Goal: Share content: Share content

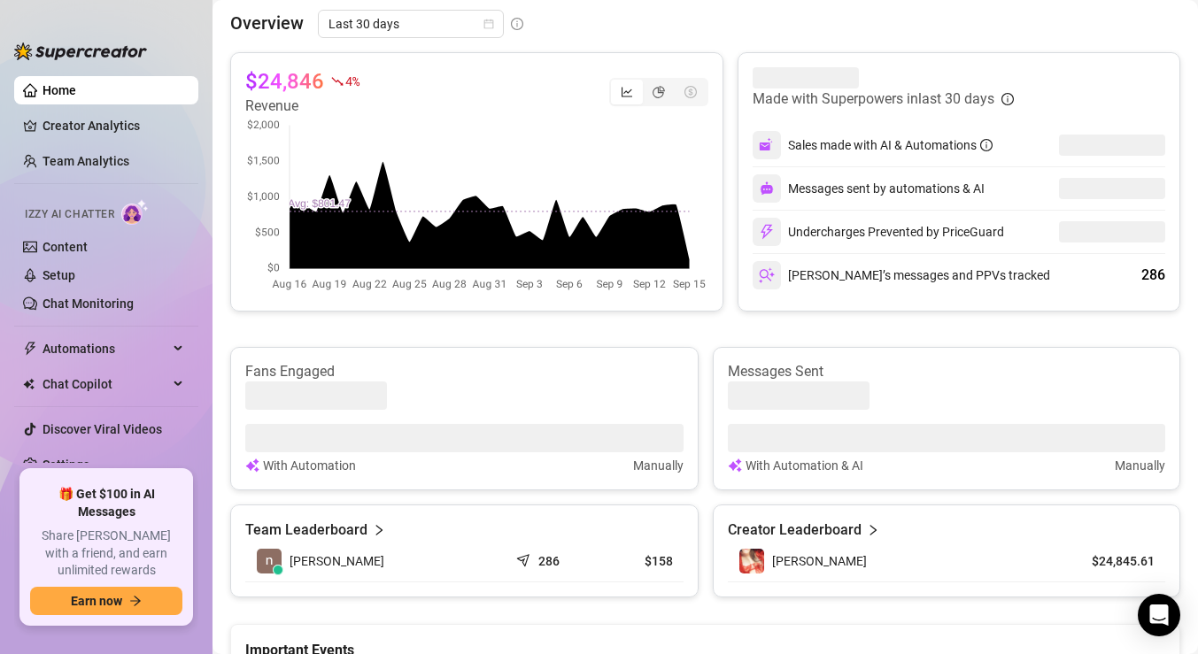
scroll to position [1086, 0]
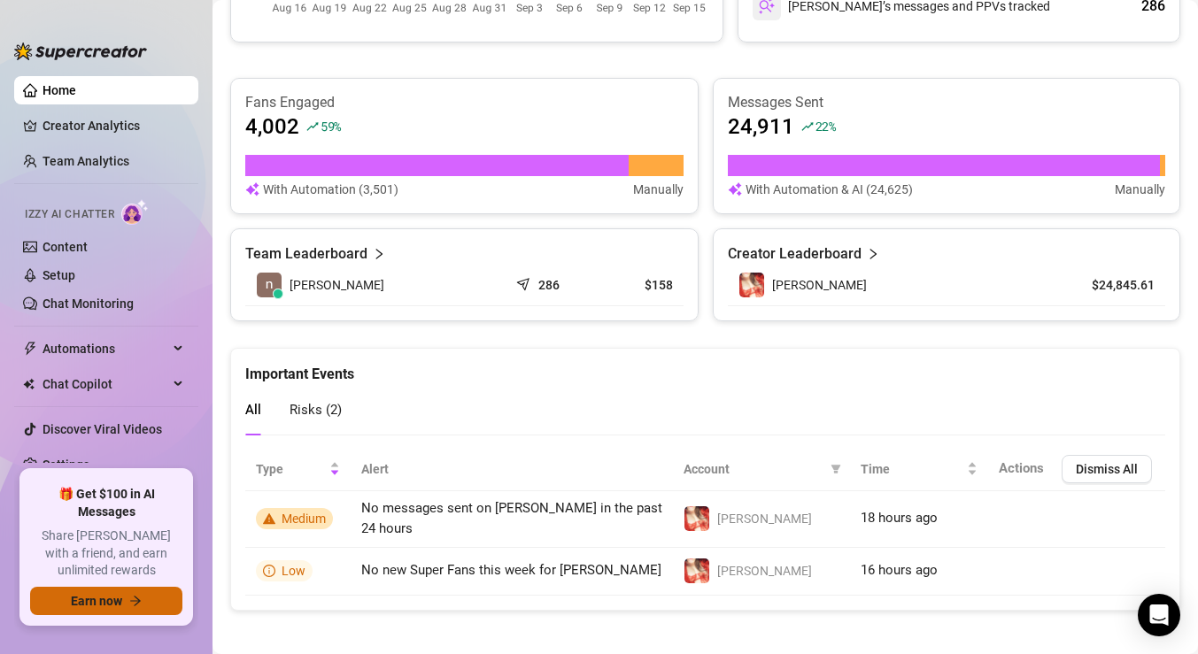
click at [109, 598] on span "Earn now" at bounding box center [96, 601] width 51 height 14
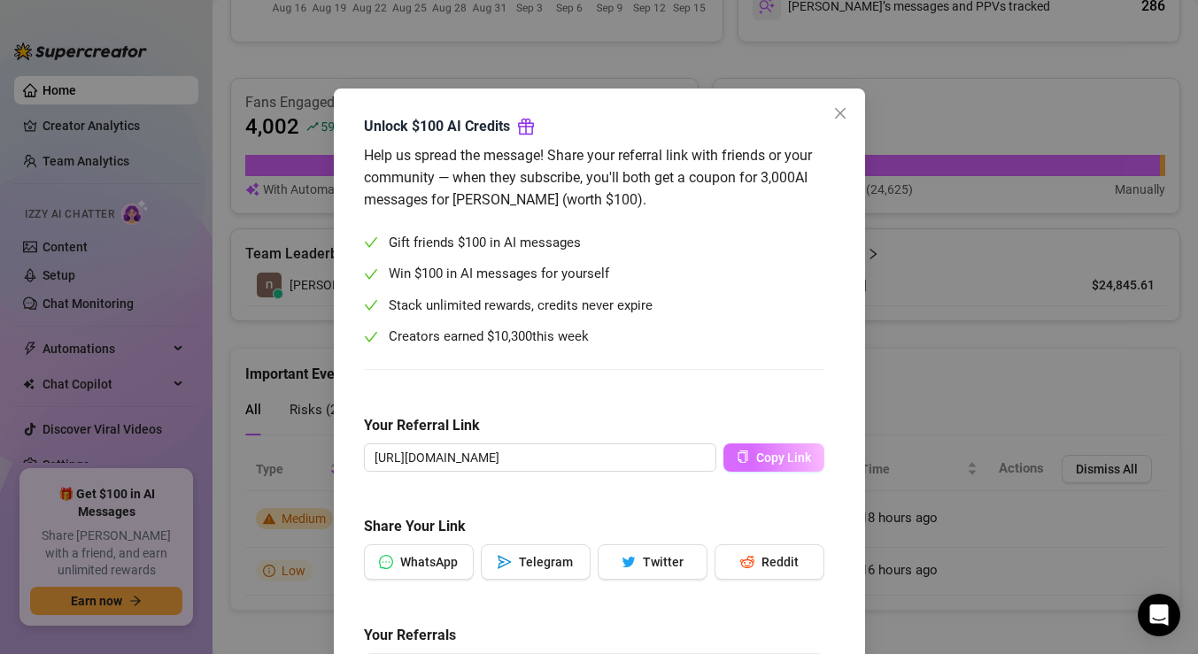
click at [768, 457] on span "Copy Link" at bounding box center [783, 458] width 55 height 14
click at [555, 556] on span "Telegram" at bounding box center [546, 562] width 54 height 14
drag, startPoint x: 630, startPoint y: 347, endPoint x: 387, endPoint y: 239, distance: 266.3
click at [387, 239] on div "Gift friends $100 in AI messages Win $100 in AI messages for yourself Stack unl…" at bounding box center [594, 290] width 460 height 115
click at [729, 319] on div "Gift friends $100 in AI messages Win $100 in AI messages for yourself Stack unl…" at bounding box center [594, 290] width 460 height 115
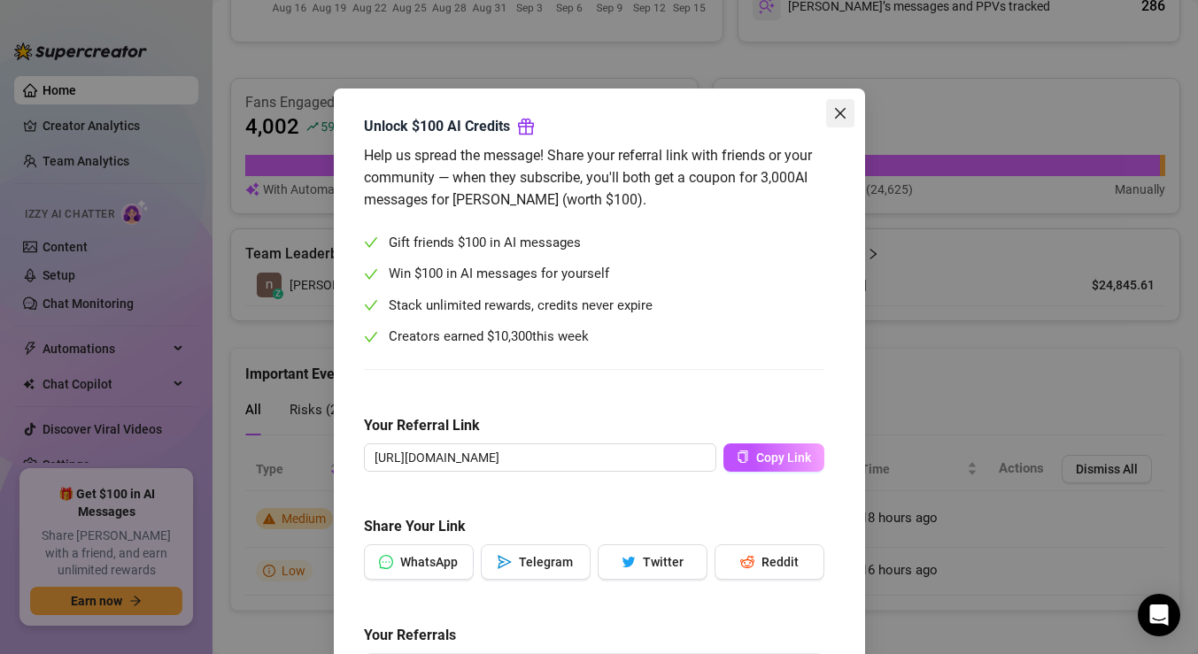
click at [838, 111] on icon "close" at bounding box center [840, 113] width 14 height 14
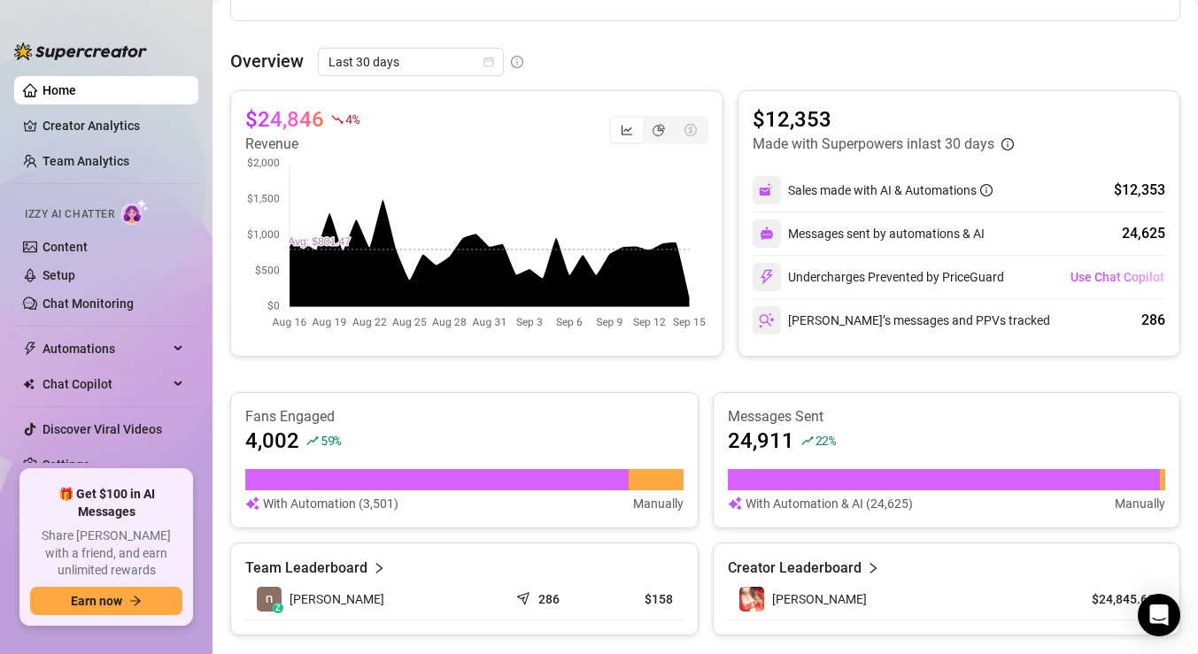
scroll to position [769, 0]
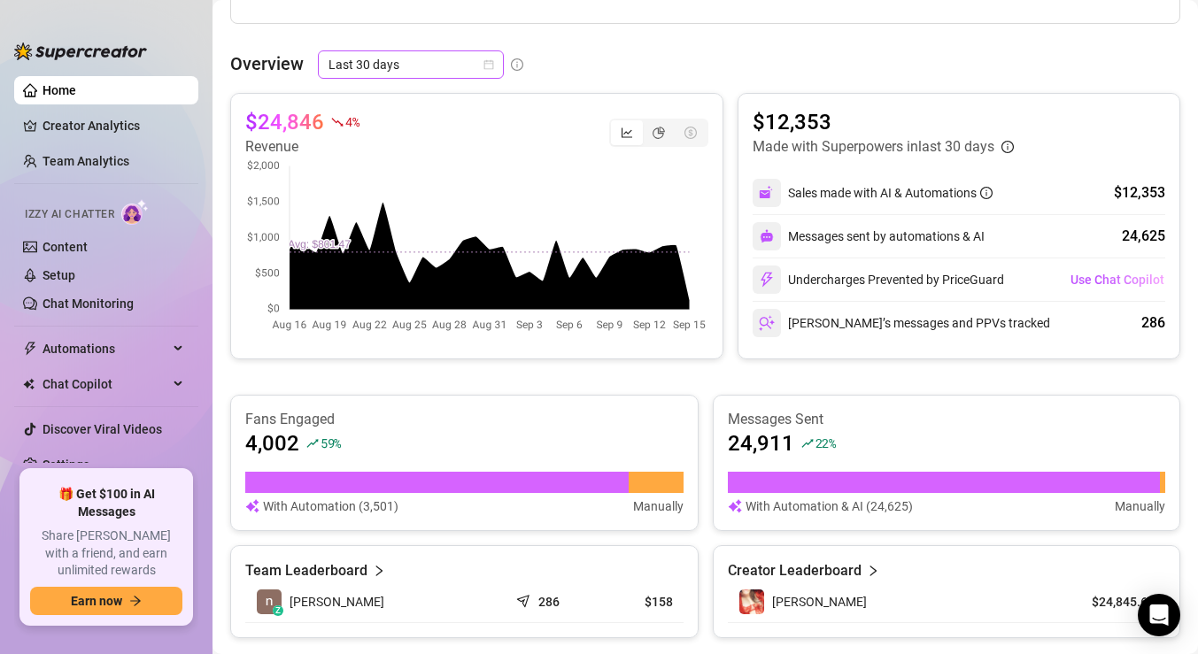
click at [487, 66] on icon "calendar" at bounding box center [488, 64] width 11 height 11
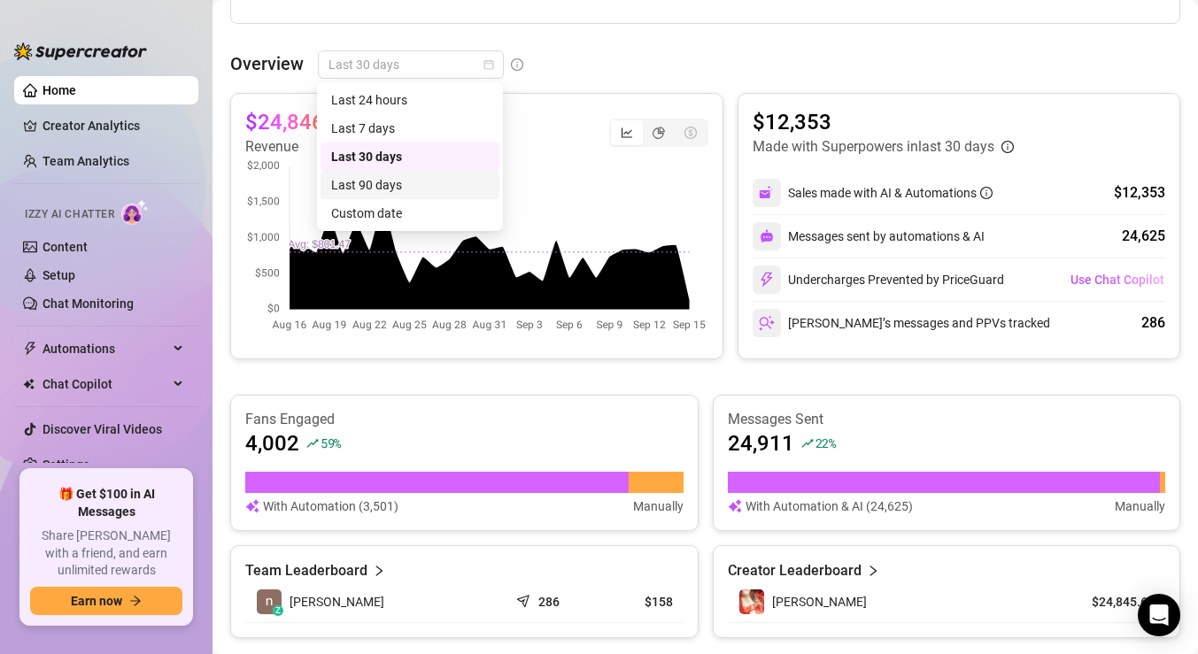
click at [413, 184] on div "Last 90 days" at bounding box center [410, 184] width 158 height 19
